Goal: Task Accomplishment & Management: Manage account settings

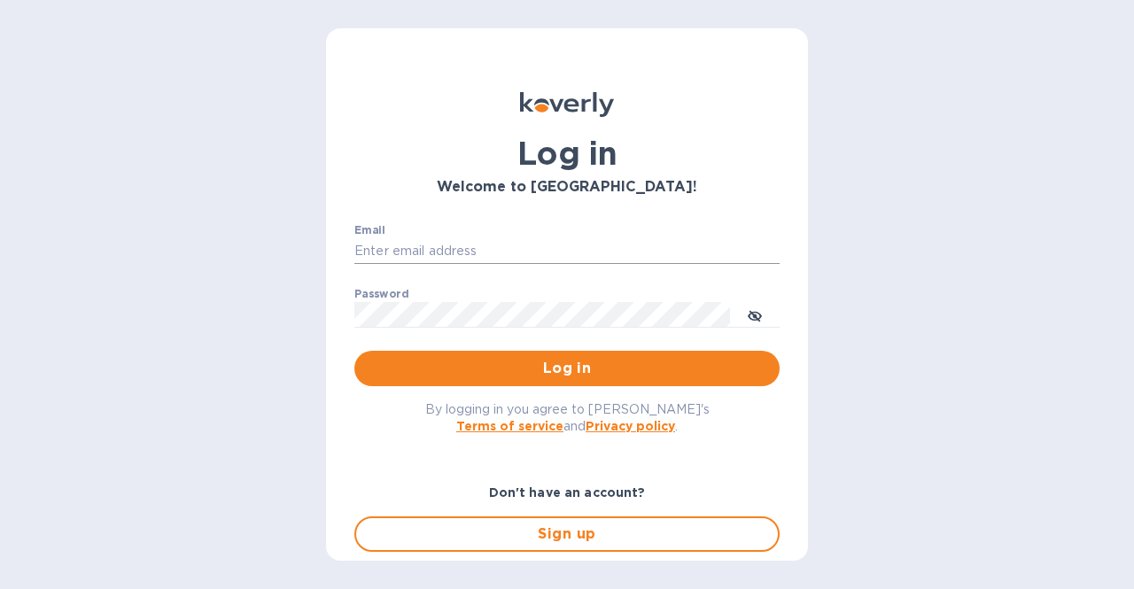
click at [457, 245] on input "Email" at bounding box center [566, 251] width 425 height 27
type input "[EMAIL_ADDRESS][DOMAIN_NAME]"
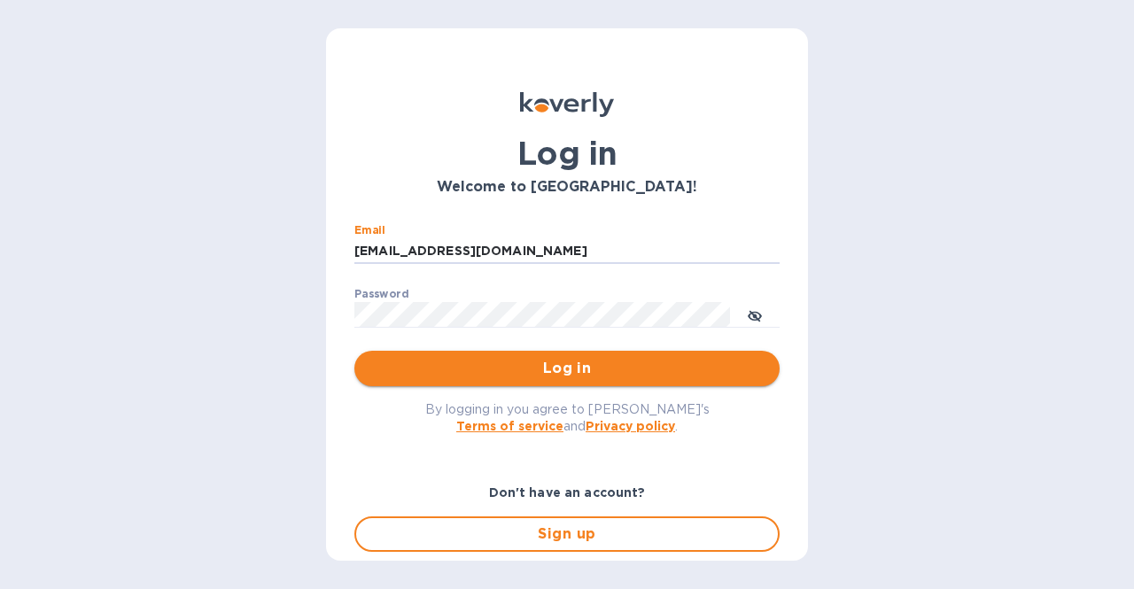
click at [555, 362] on span "Log in" at bounding box center [566, 368] width 397 height 21
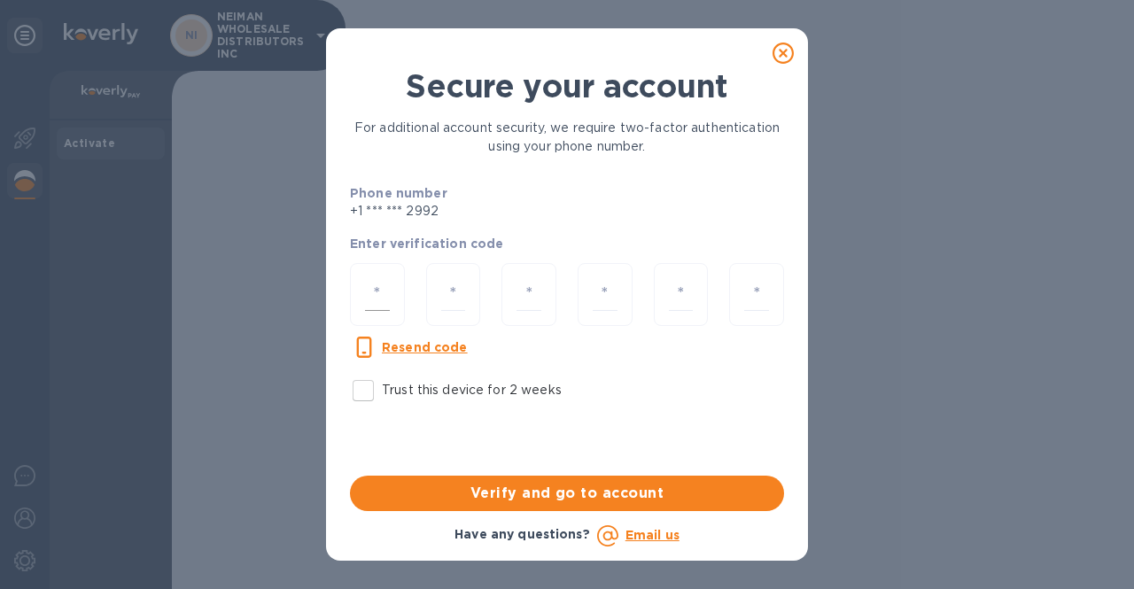
click at [384, 307] on input "number" at bounding box center [377, 294] width 25 height 33
type input "6"
type input "8"
type input "7"
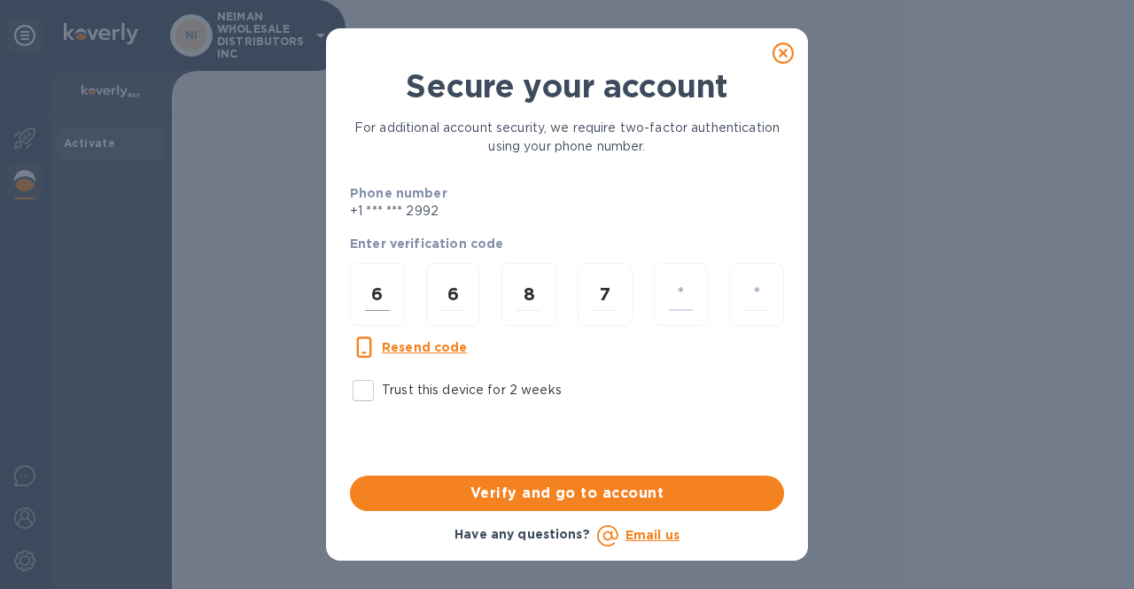
type input "3"
type input "6"
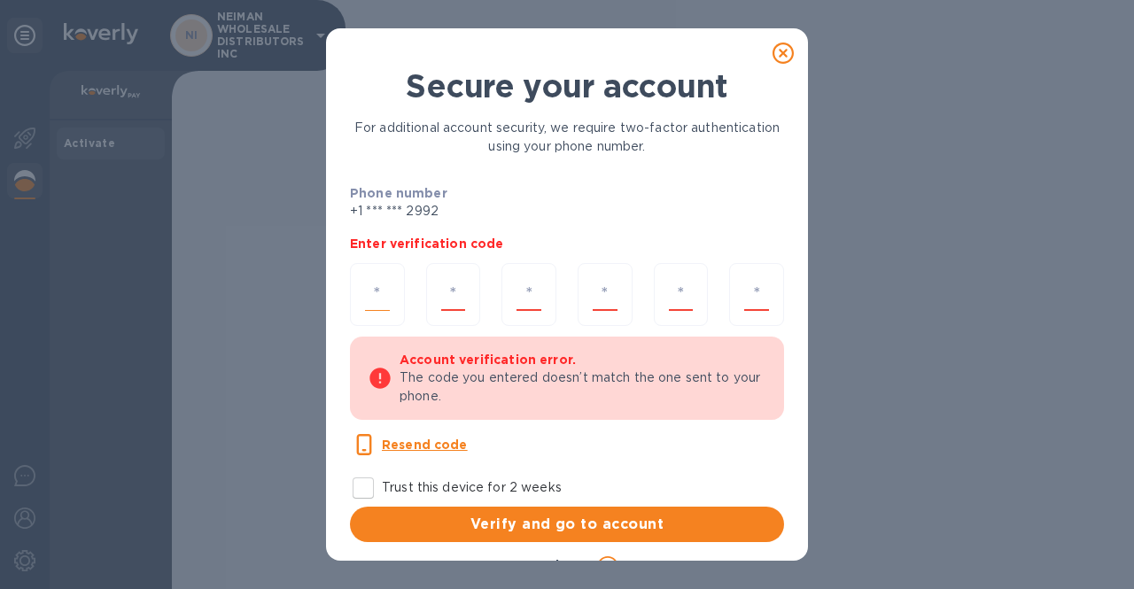
click at [379, 282] on input "number" at bounding box center [377, 294] width 25 height 33
type input "6"
type input "8"
type input "5"
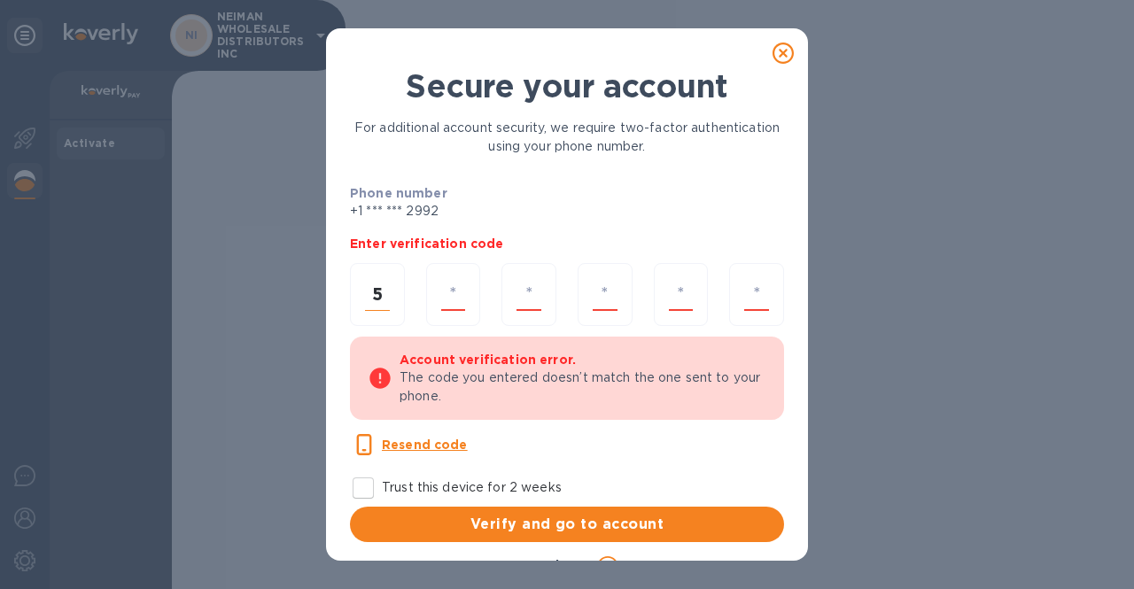
type input "1"
type input "4"
type input "5"
type input "7"
type input "5"
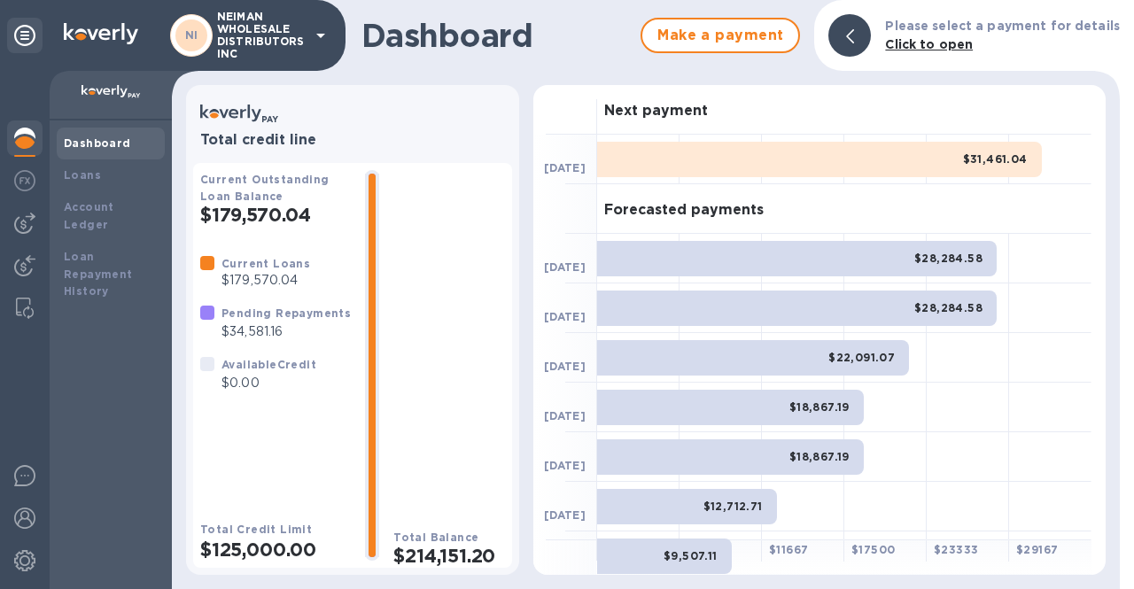
click at [930, 47] on b "Click to open" at bounding box center [929, 44] width 88 height 14
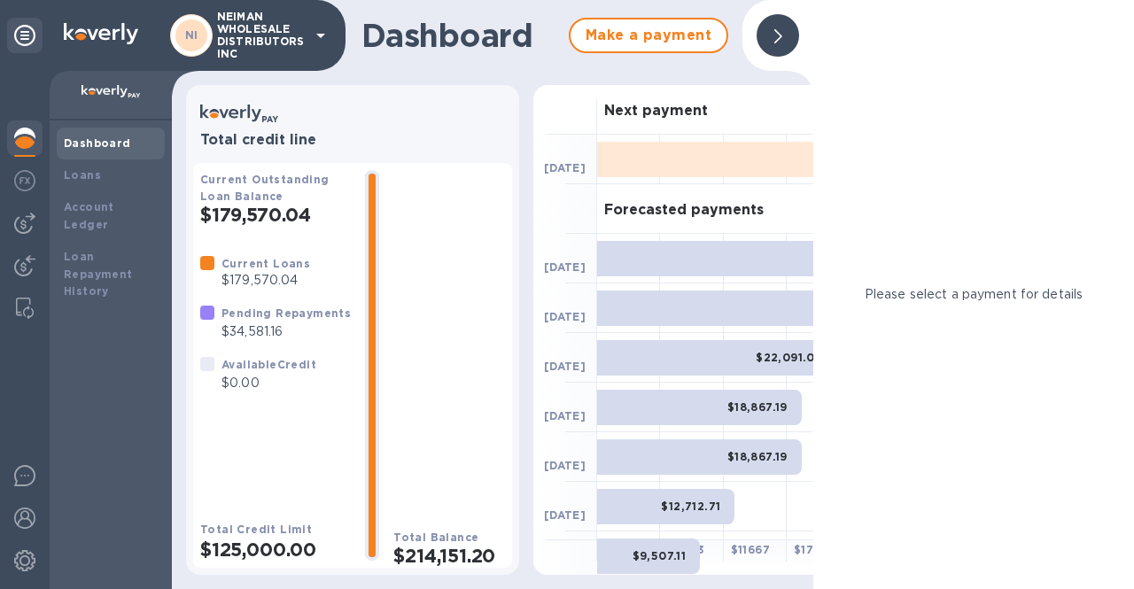
click at [779, 40] on icon at bounding box center [778, 36] width 8 height 14
